Goal: Information Seeking & Learning: Learn about a topic

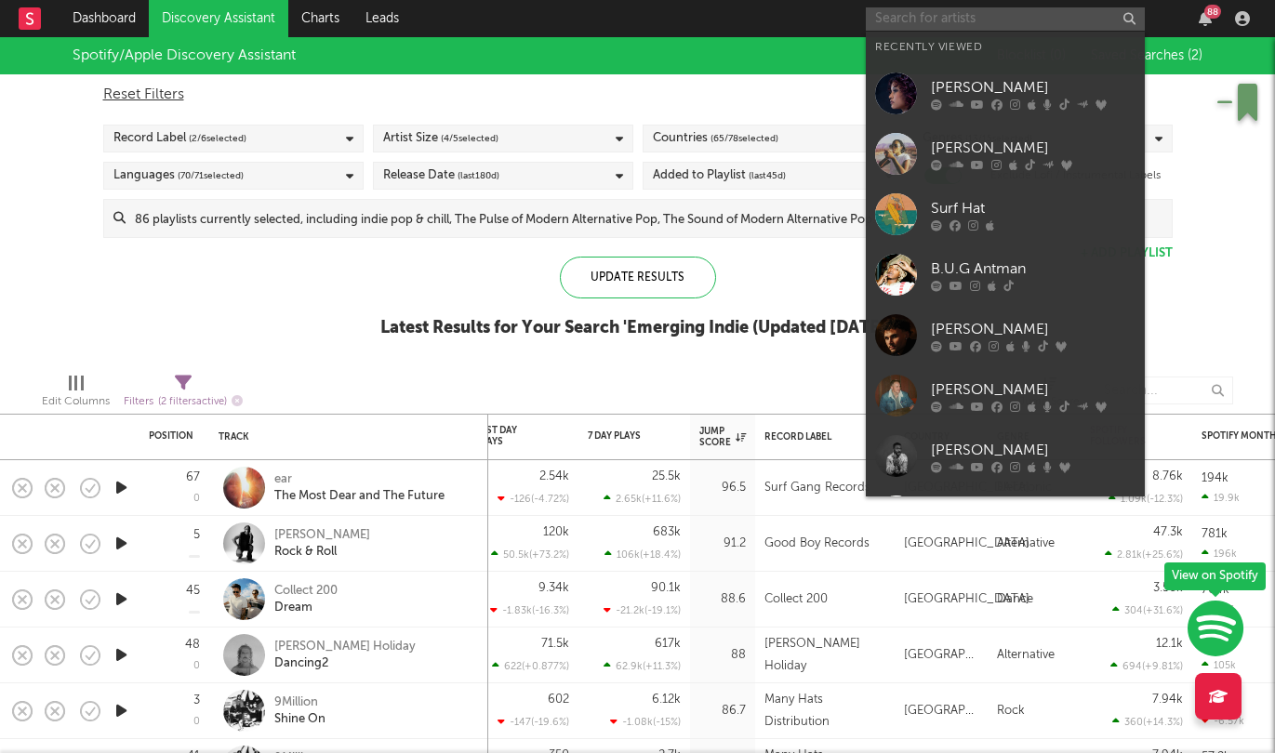
click at [1015, 25] on input "text" at bounding box center [1005, 18] width 279 height 23
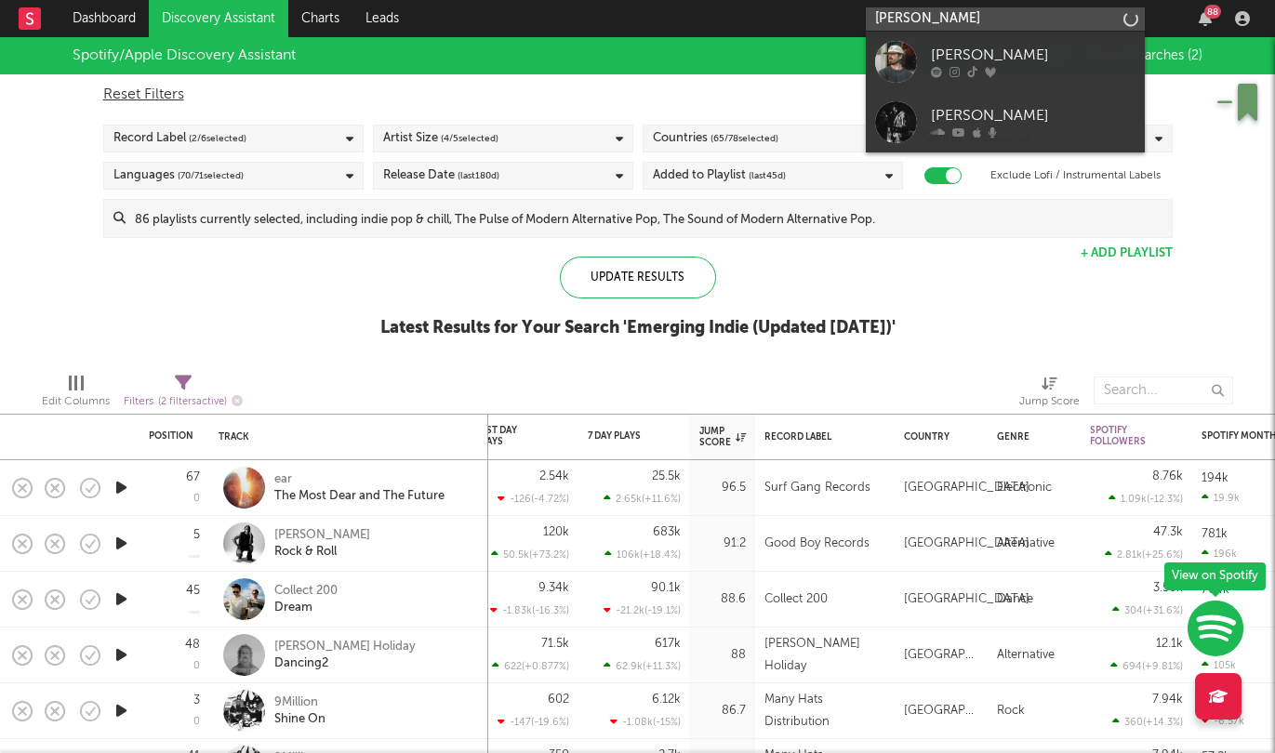
type input "[PERSON_NAME]"
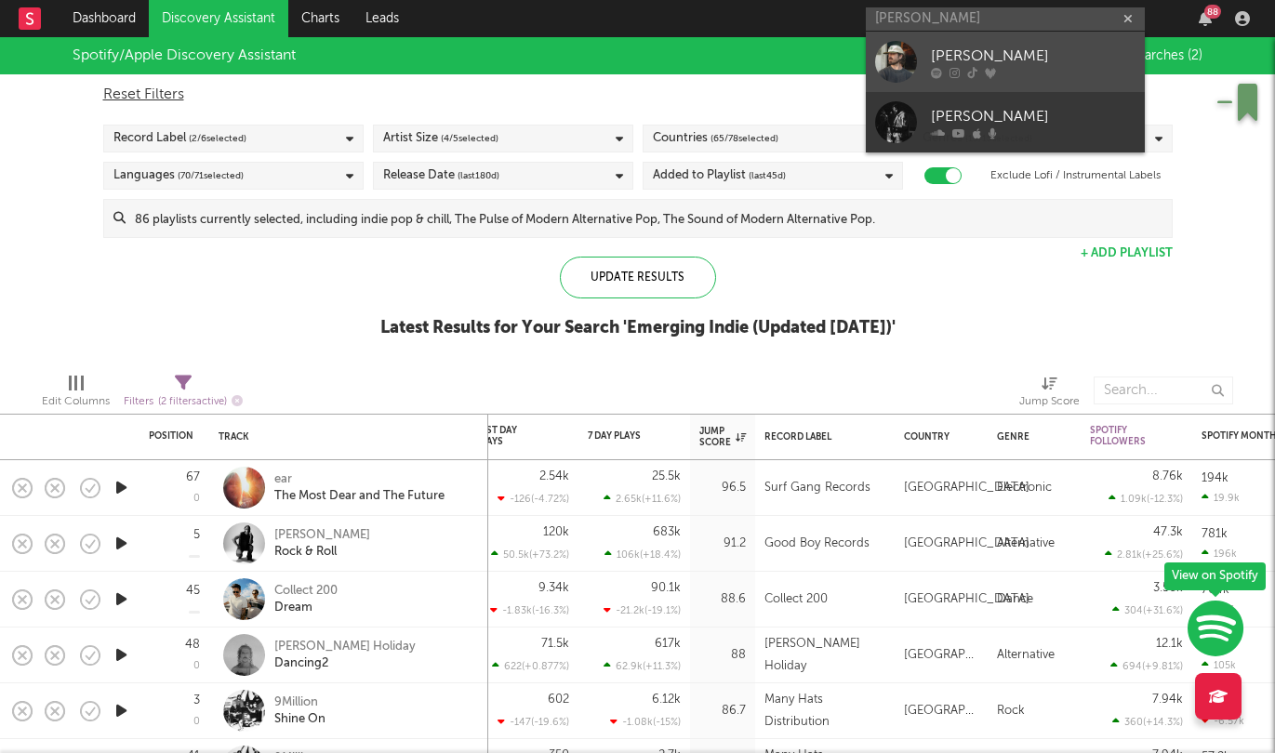
click at [1045, 56] on div "[PERSON_NAME]" at bounding box center [1033, 56] width 205 height 22
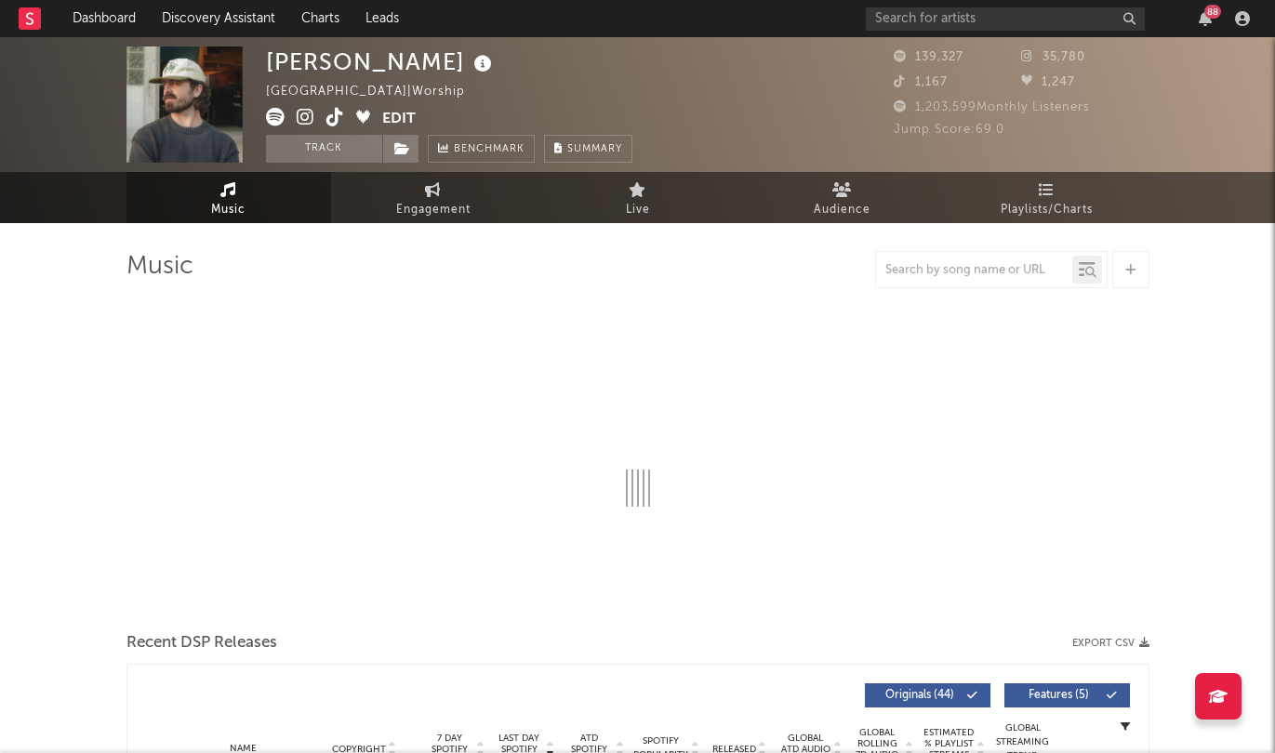
select select "6m"
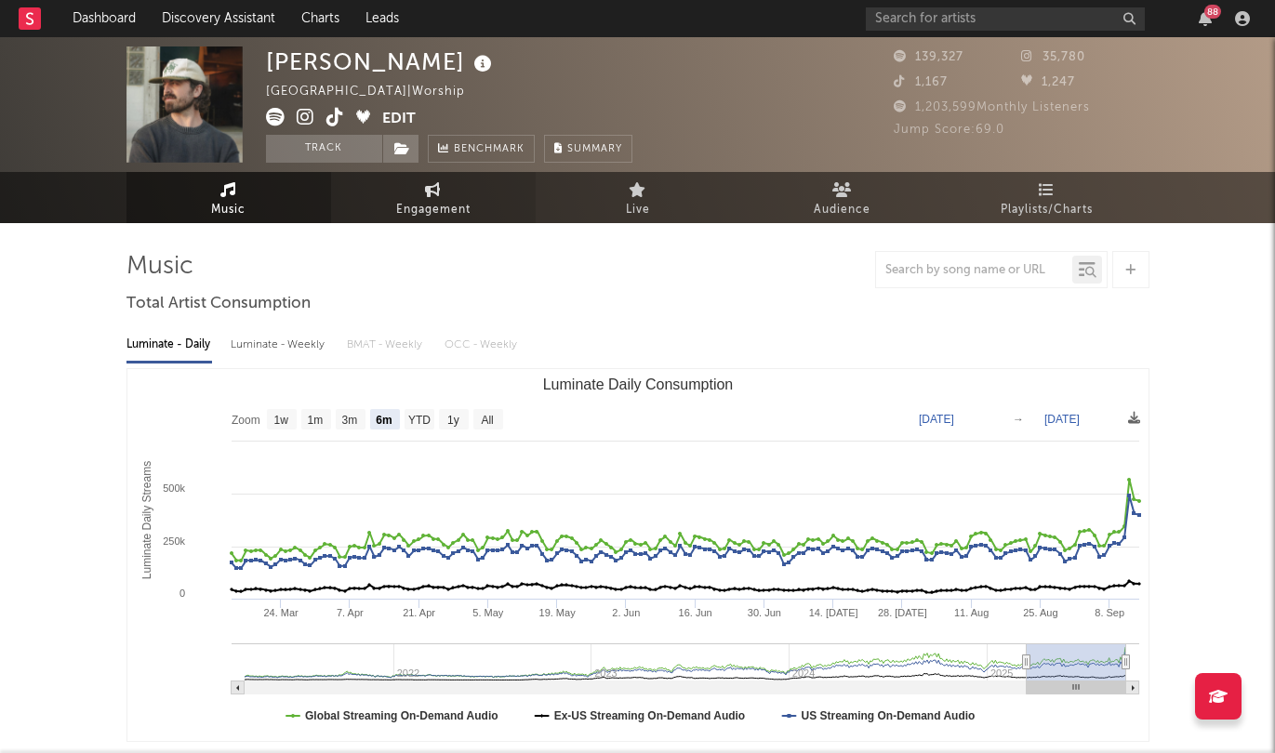
click at [435, 213] on span "Engagement" at bounding box center [433, 210] width 74 height 22
select select "1w"
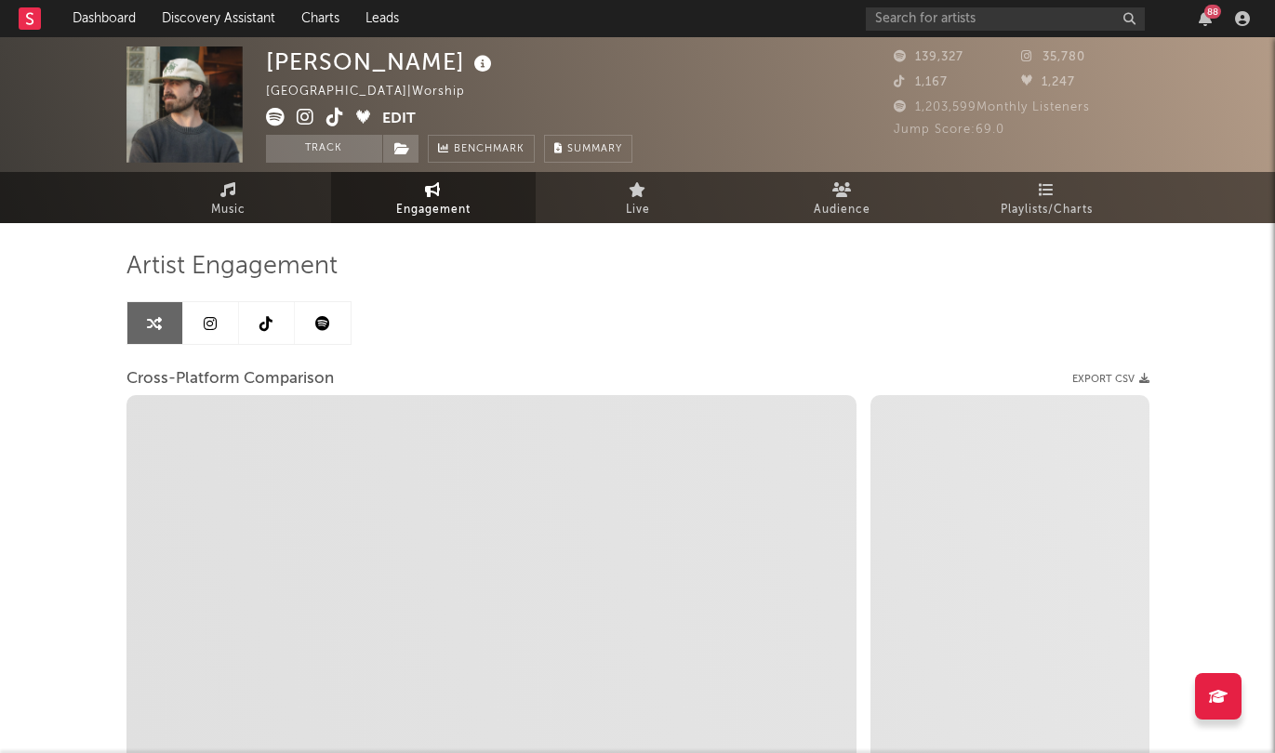
select select "1m"
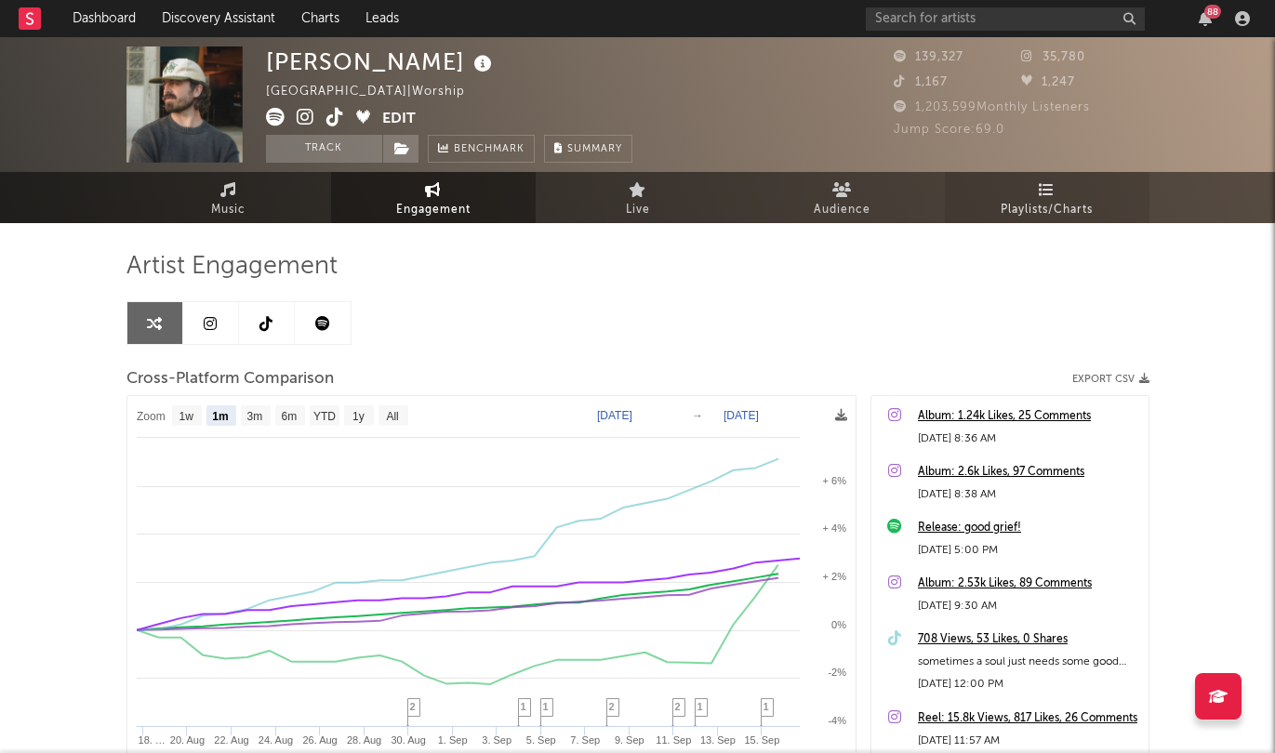
click at [1062, 206] on span "Playlists/Charts" at bounding box center [1047, 210] width 92 height 22
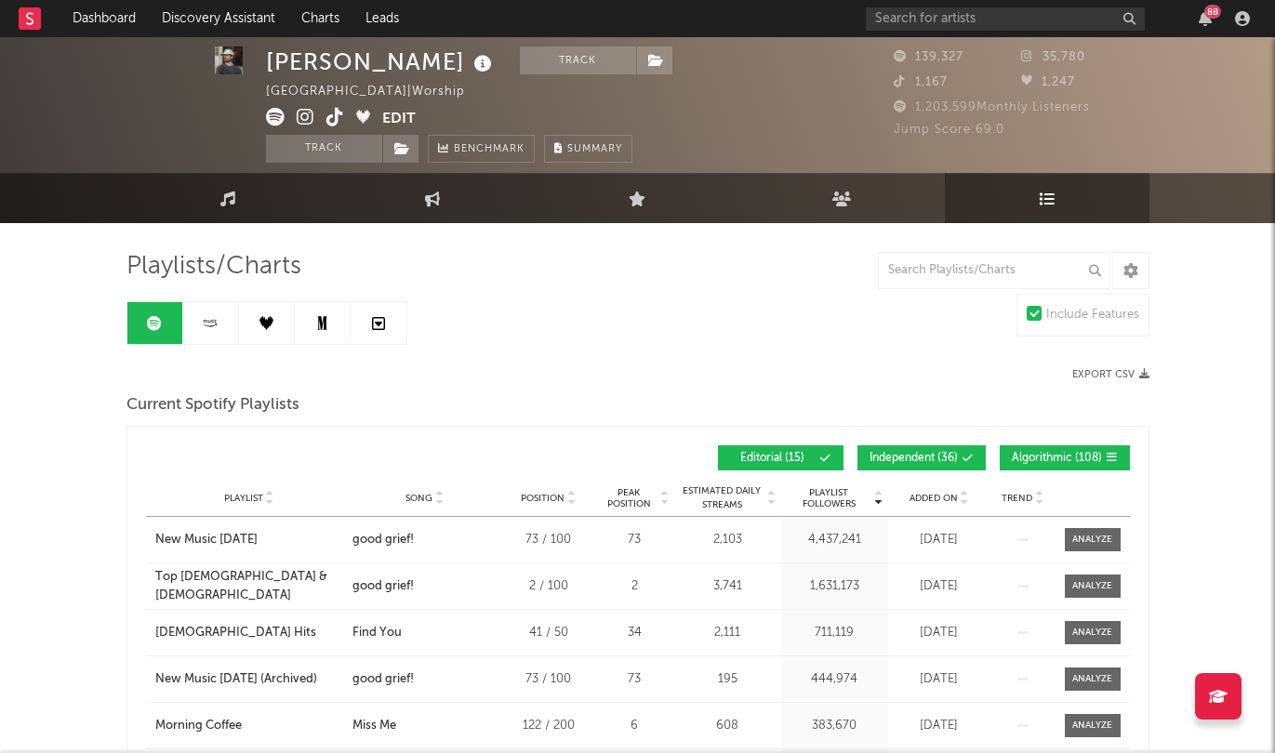
scroll to position [3, 0]
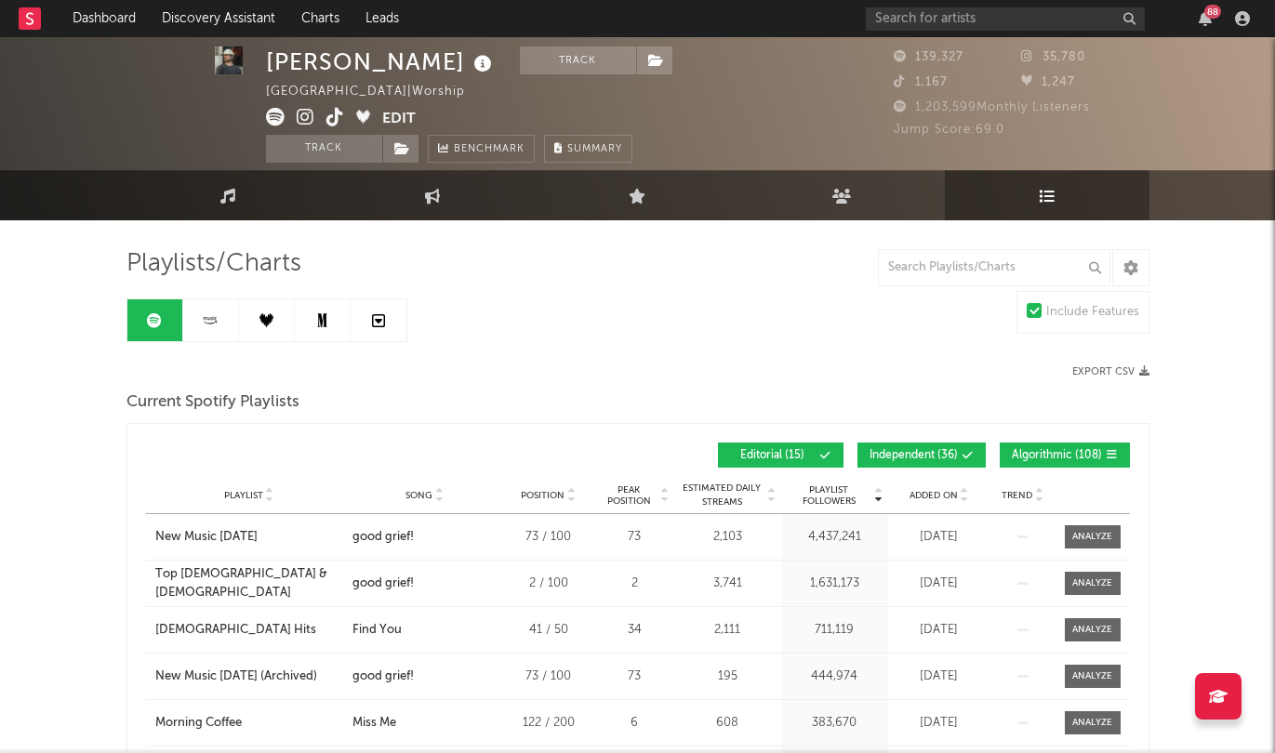
click at [210, 321] on icon at bounding box center [210, 320] width 21 height 14
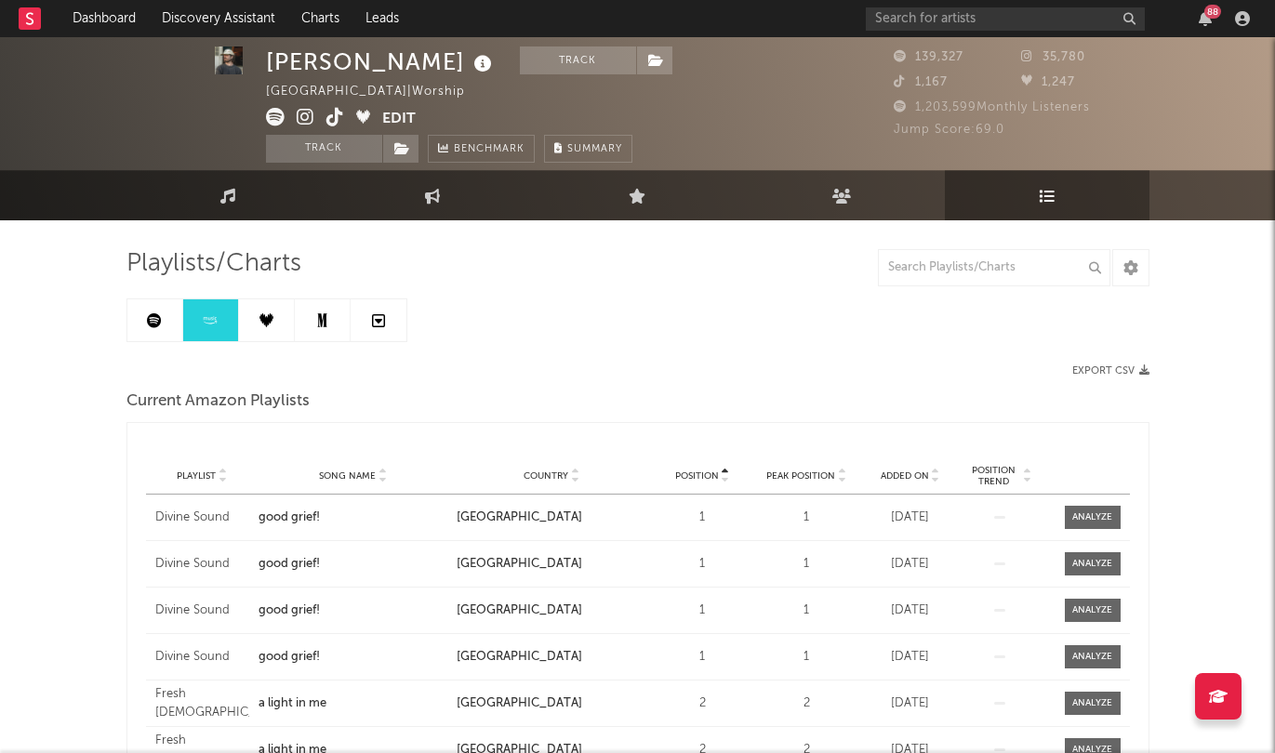
click at [256, 319] on link at bounding box center [267, 321] width 56 height 42
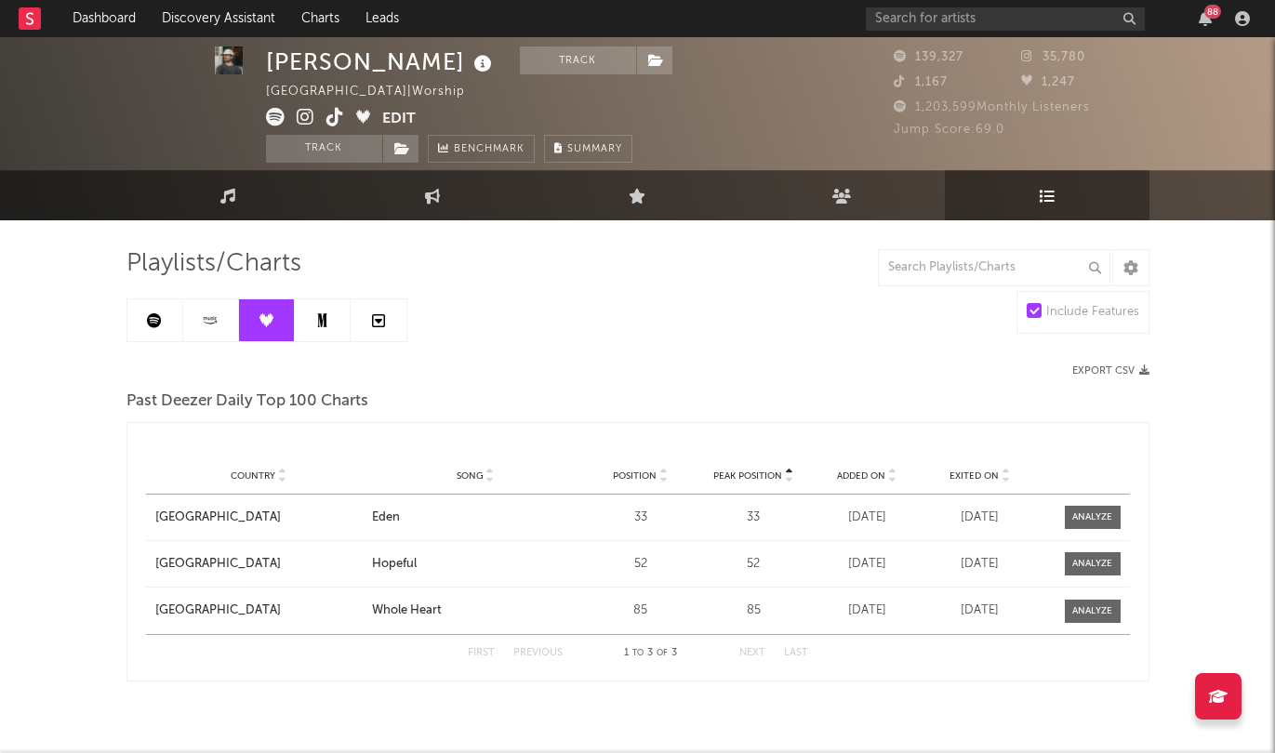
click at [219, 326] on icon at bounding box center [210, 320] width 21 height 14
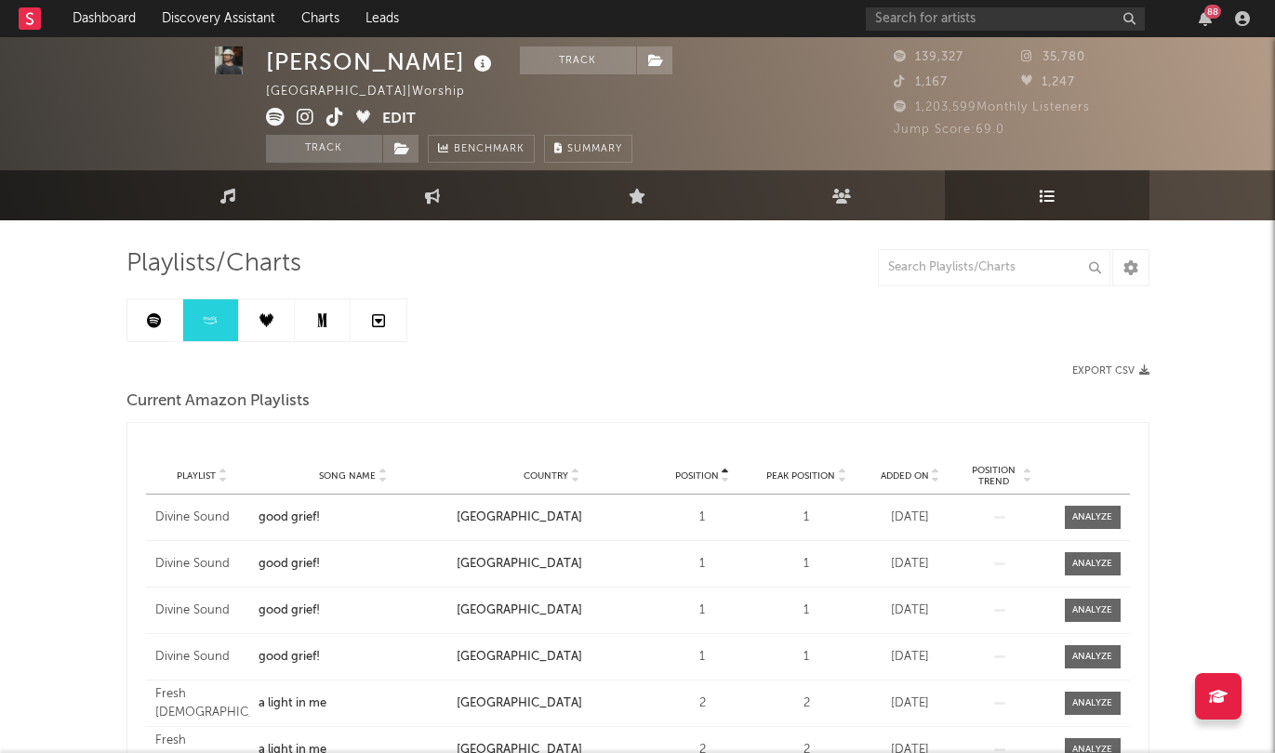
click at [268, 326] on icon at bounding box center [267, 320] width 14 height 14
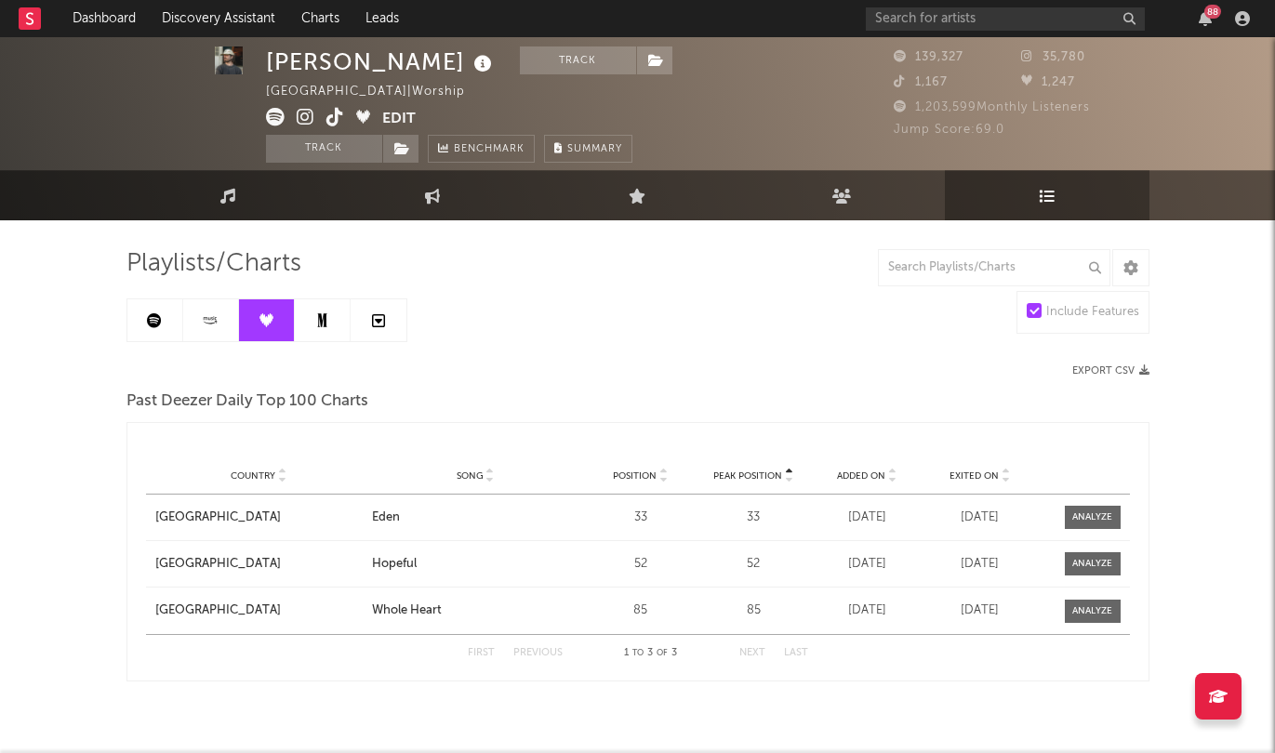
click at [299, 325] on link at bounding box center [323, 321] width 56 height 42
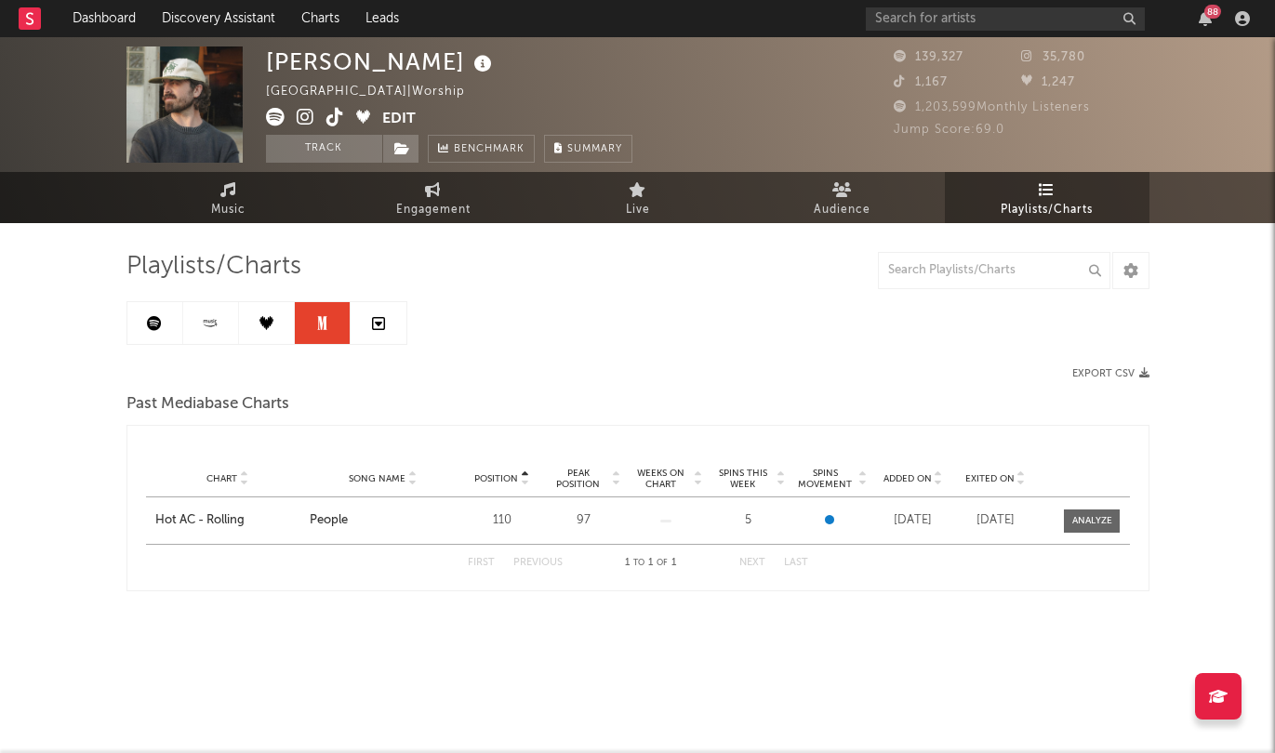
click at [360, 325] on link at bounding box center [379, 323] width 56 height 42
